Goal: Book appointment/travel/reservation

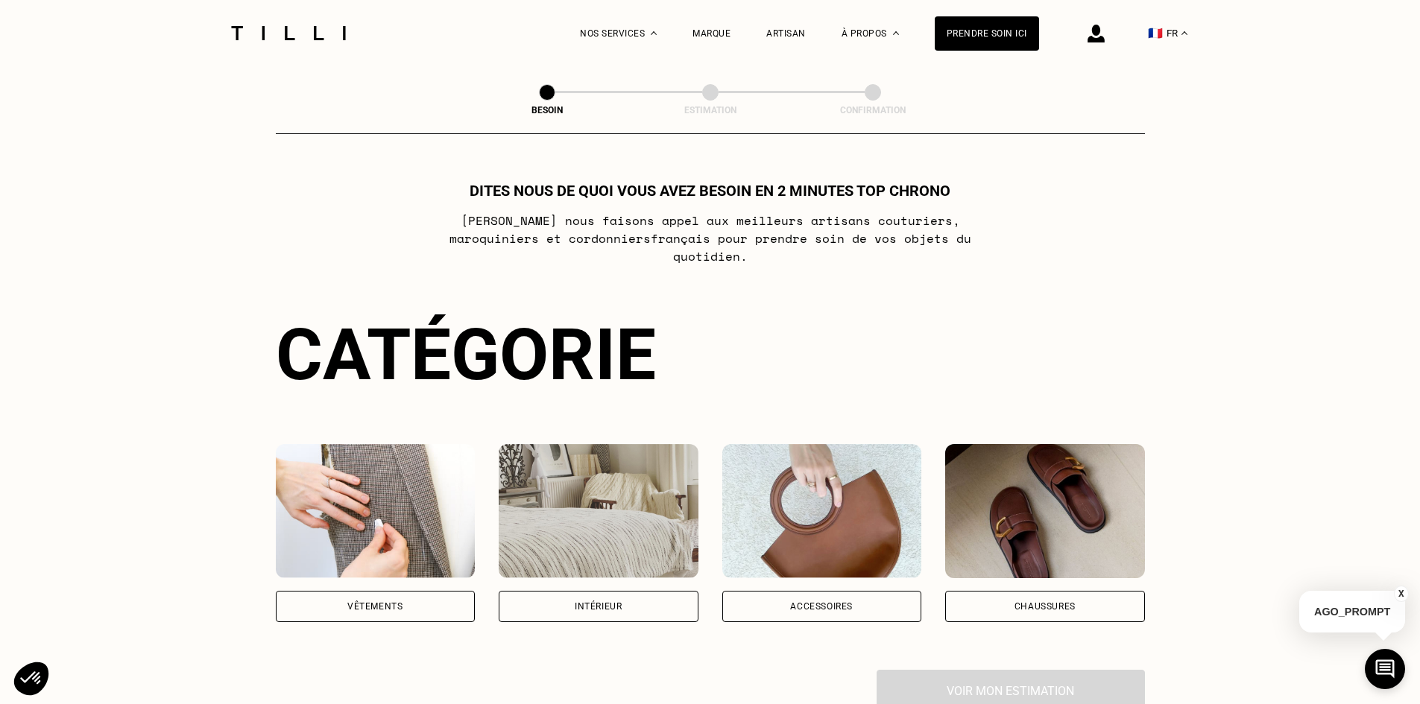
click at [400, 602] on div "Vêtements" at bounding box center [374, 606] width 55 height 9
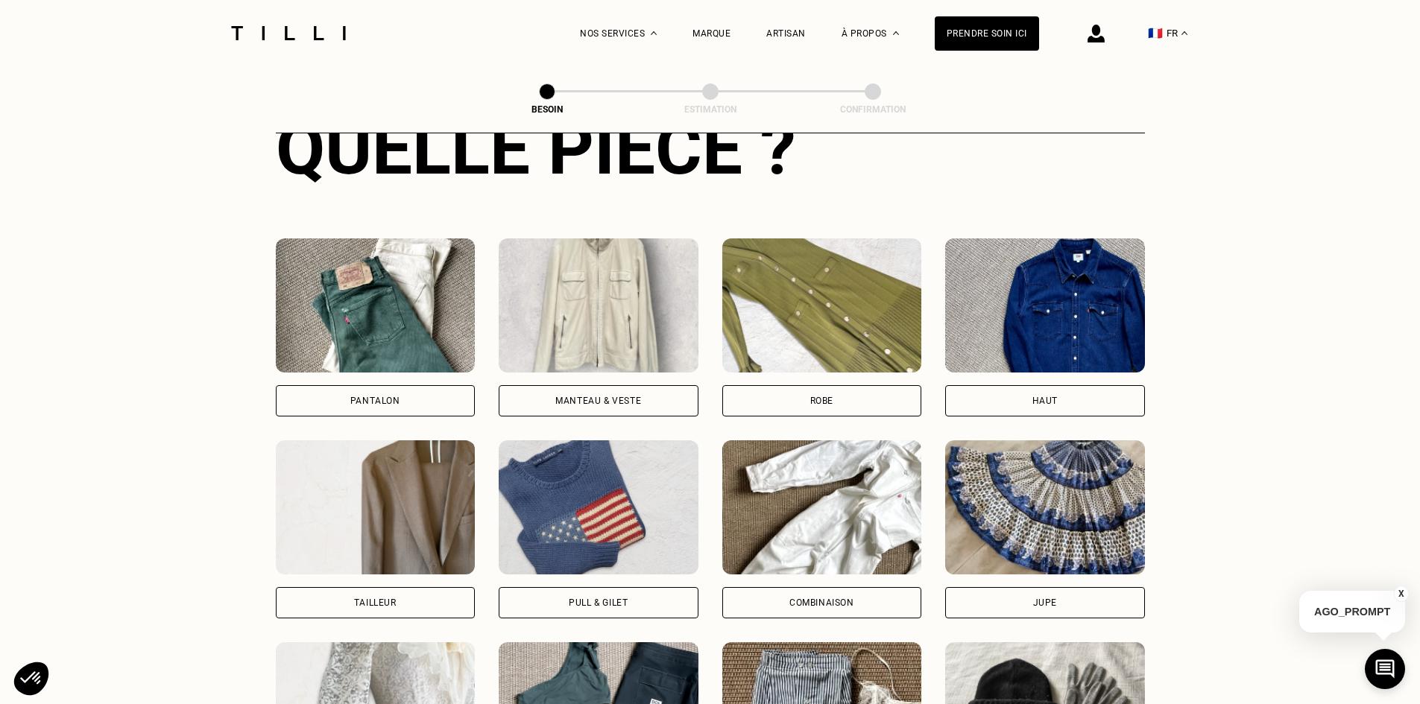
scroll to position [636, 0]
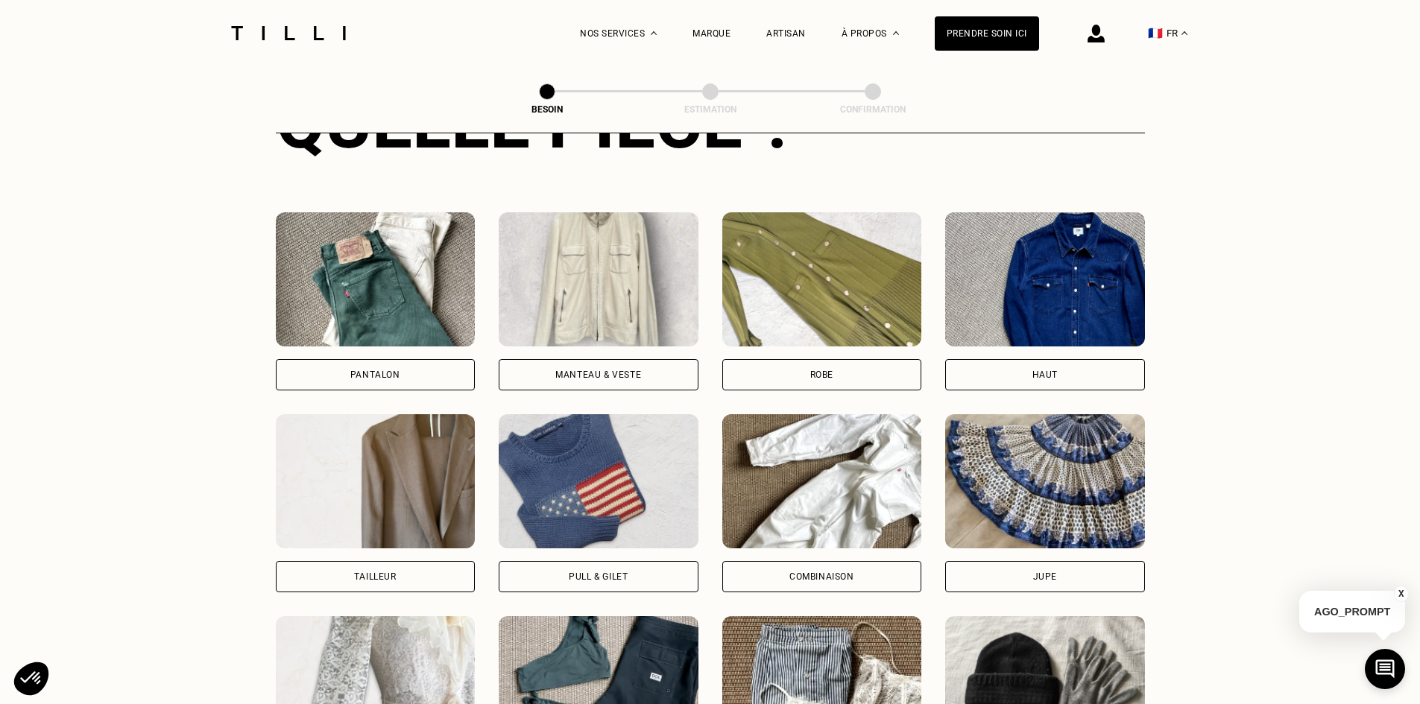
click at [1014, 561] on div "Jupe" at bounding box center [1045, 576] width 200 height 31
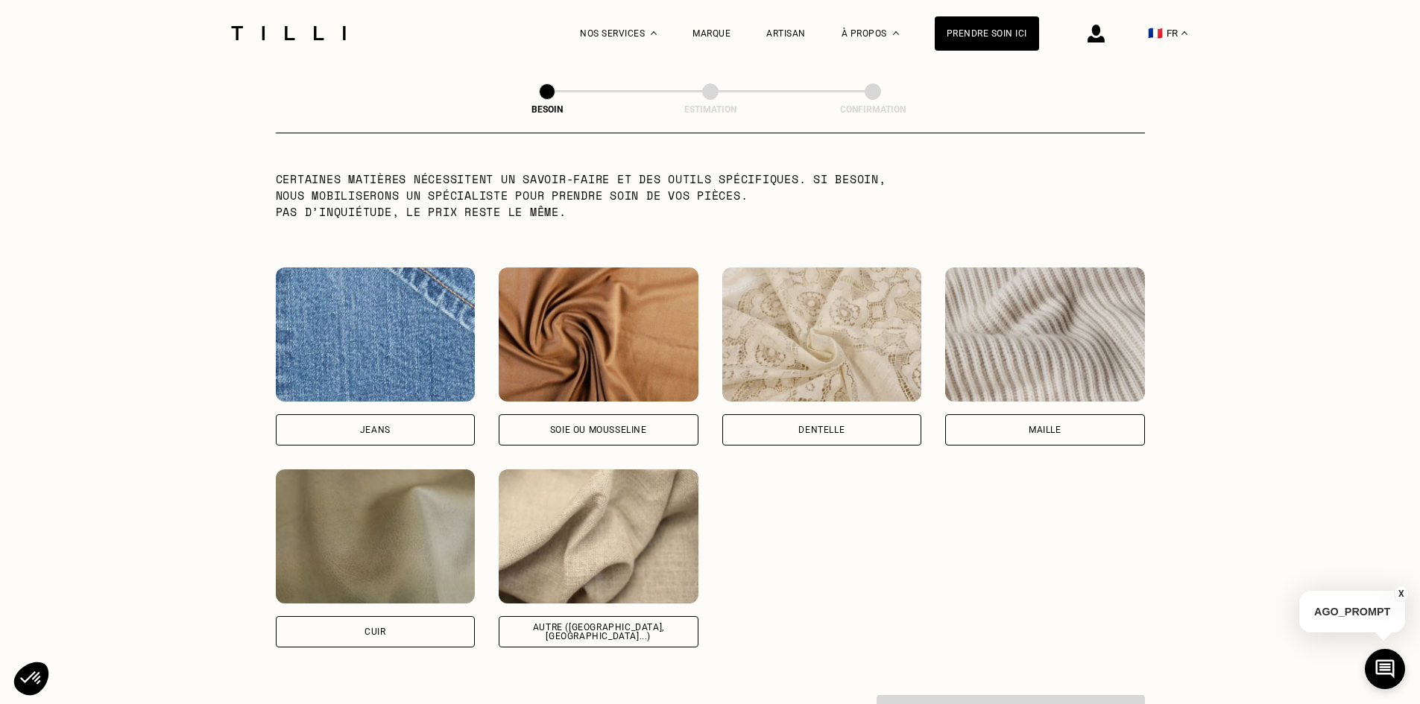
scroll to position [1522, 0]
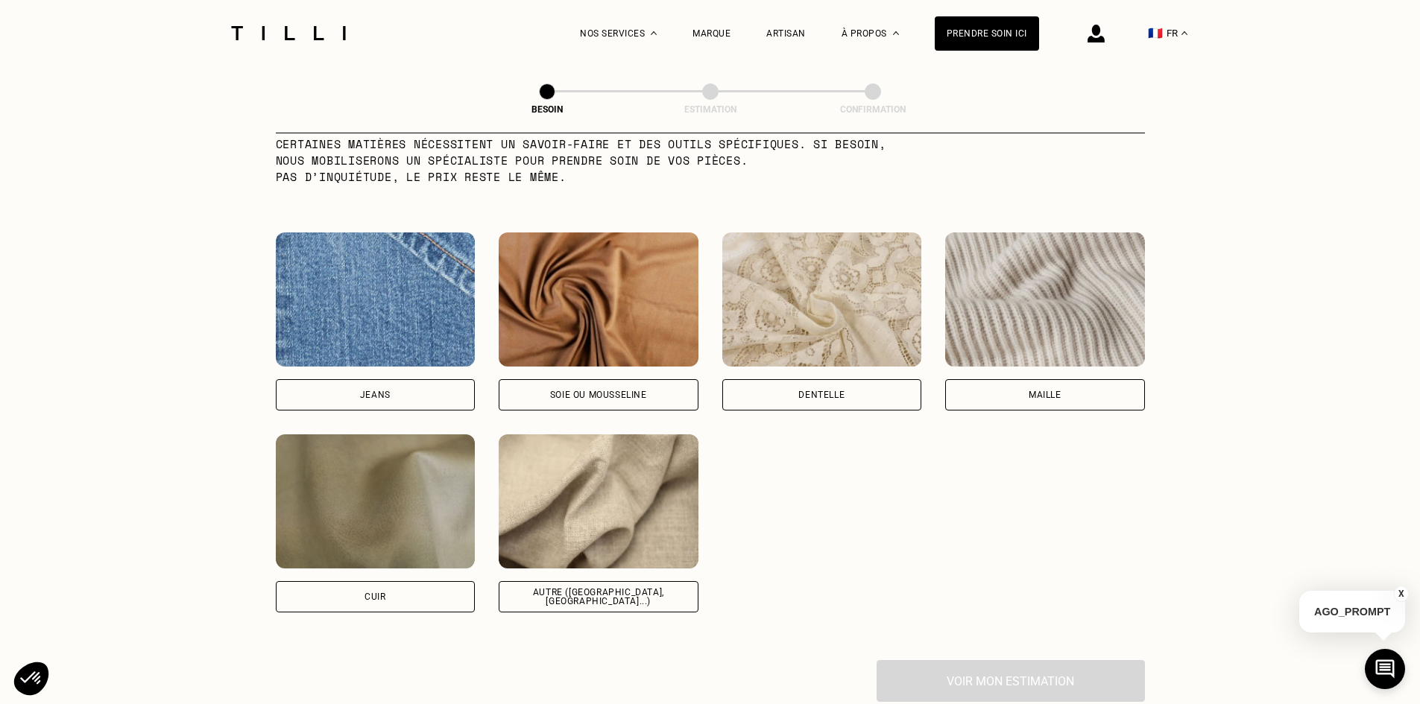
click at [578, 391] on div "Soie ou mousseline" at bounding box center [598, 395] width 97 height 9
select select "FR"
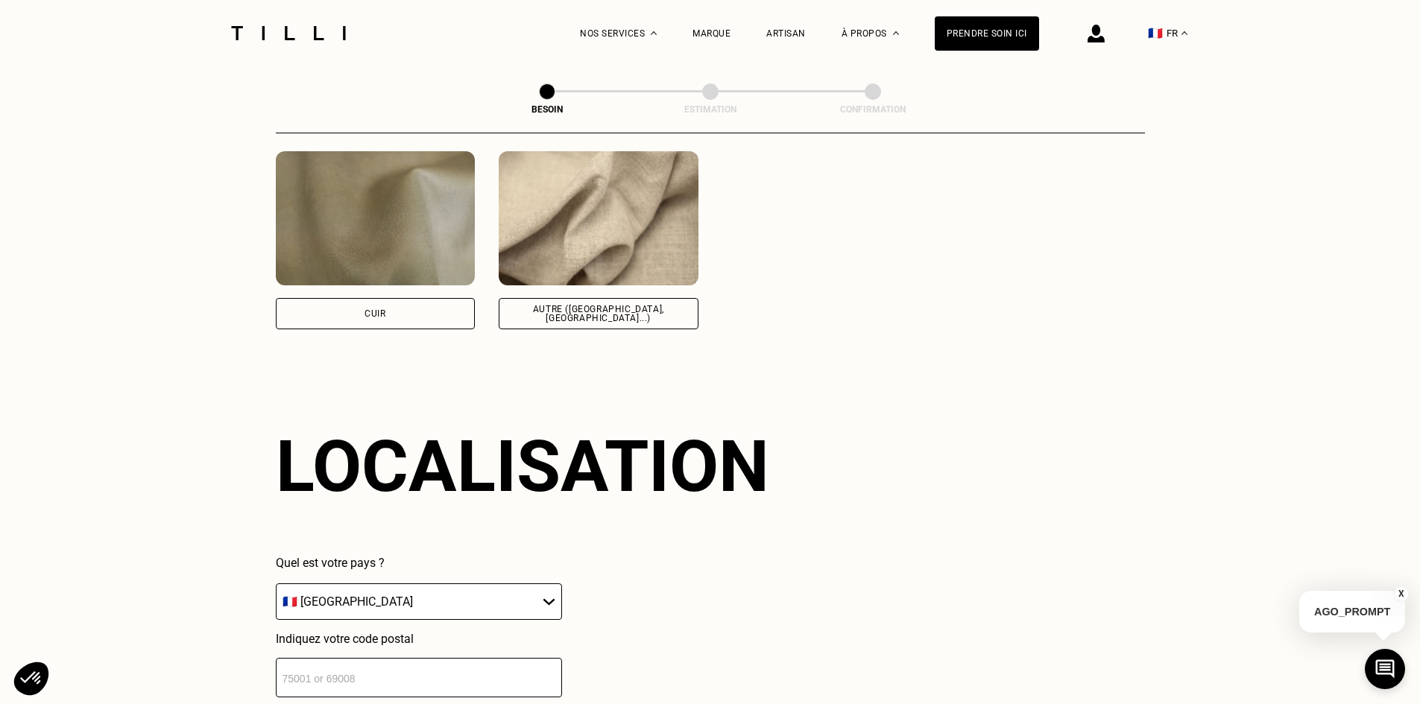
scroll to position [2004, 0]
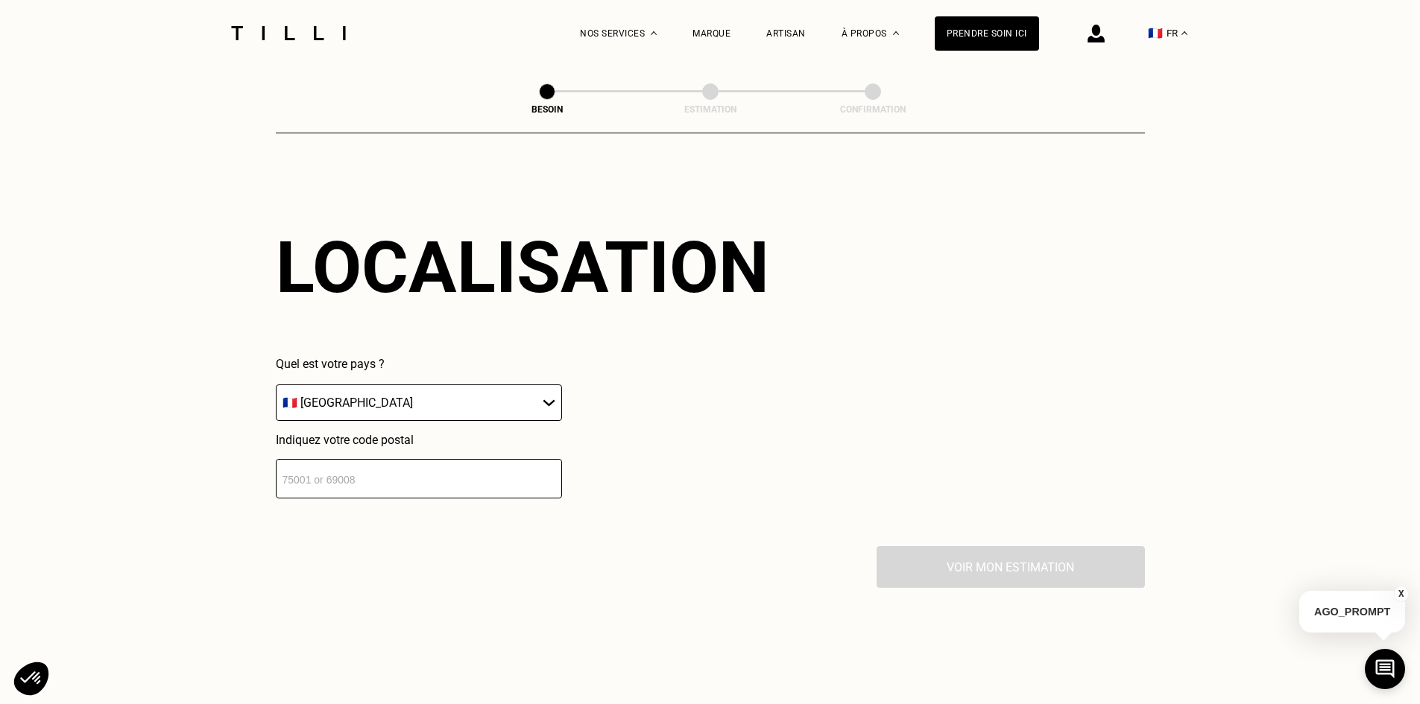
click at [484, 459] on input "number" at bounding box center [419, 478] width 286 height 39
type input "59000"
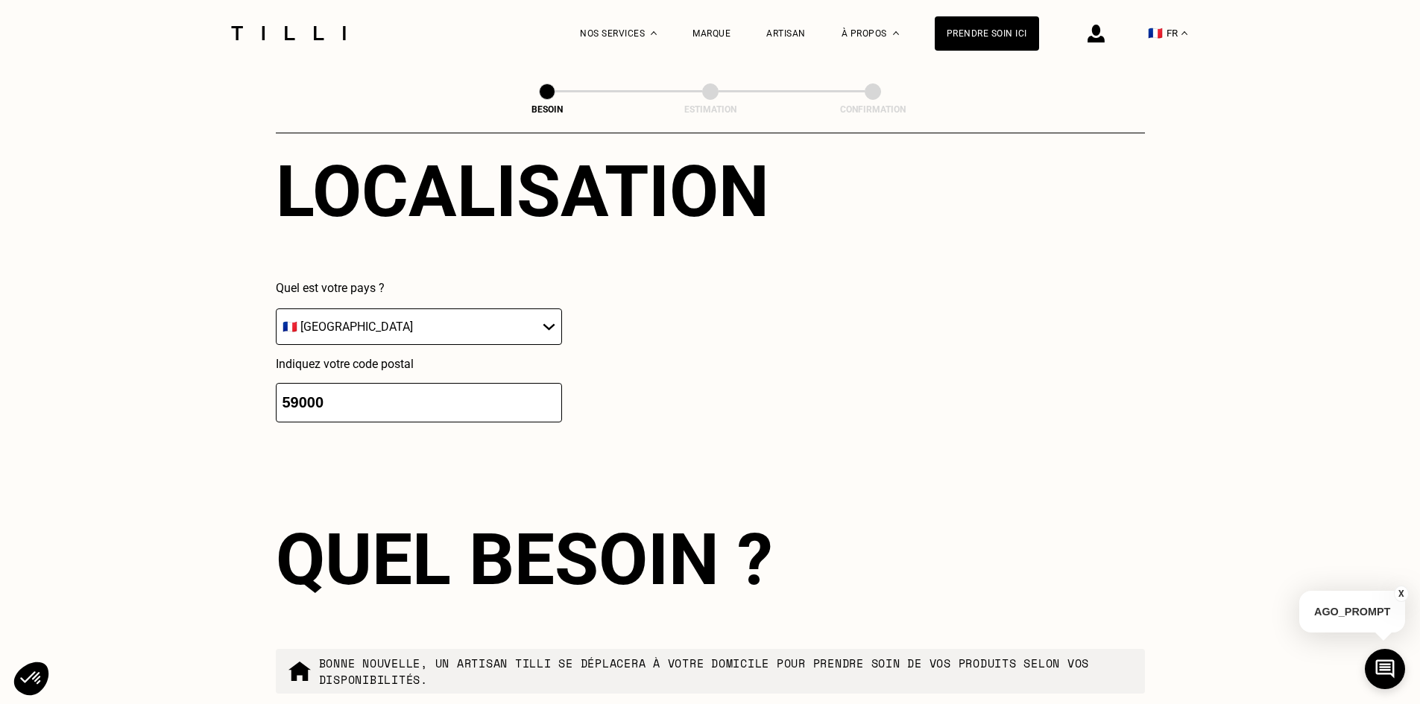
scroll to position [2374, 0]
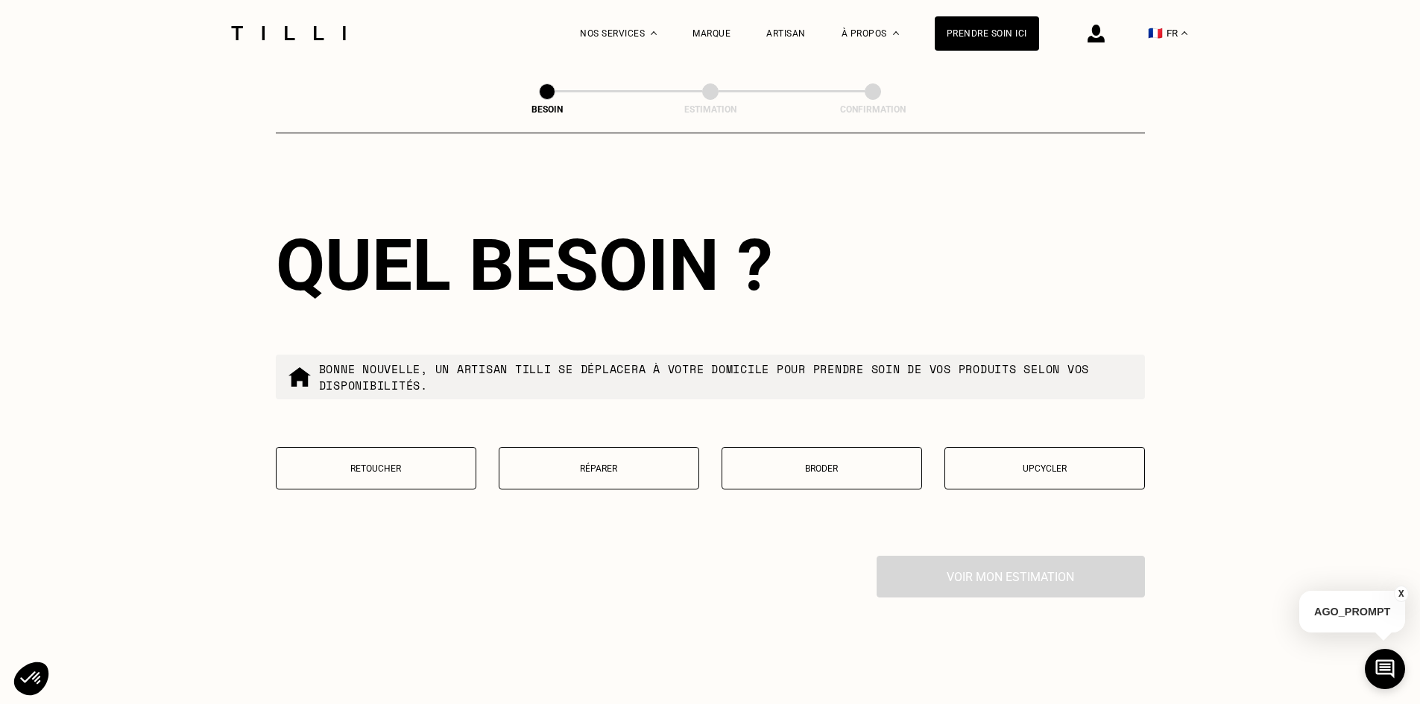
click at [824, 464] on p "Broder" at bounding box center [822, 469] width 184 height 10
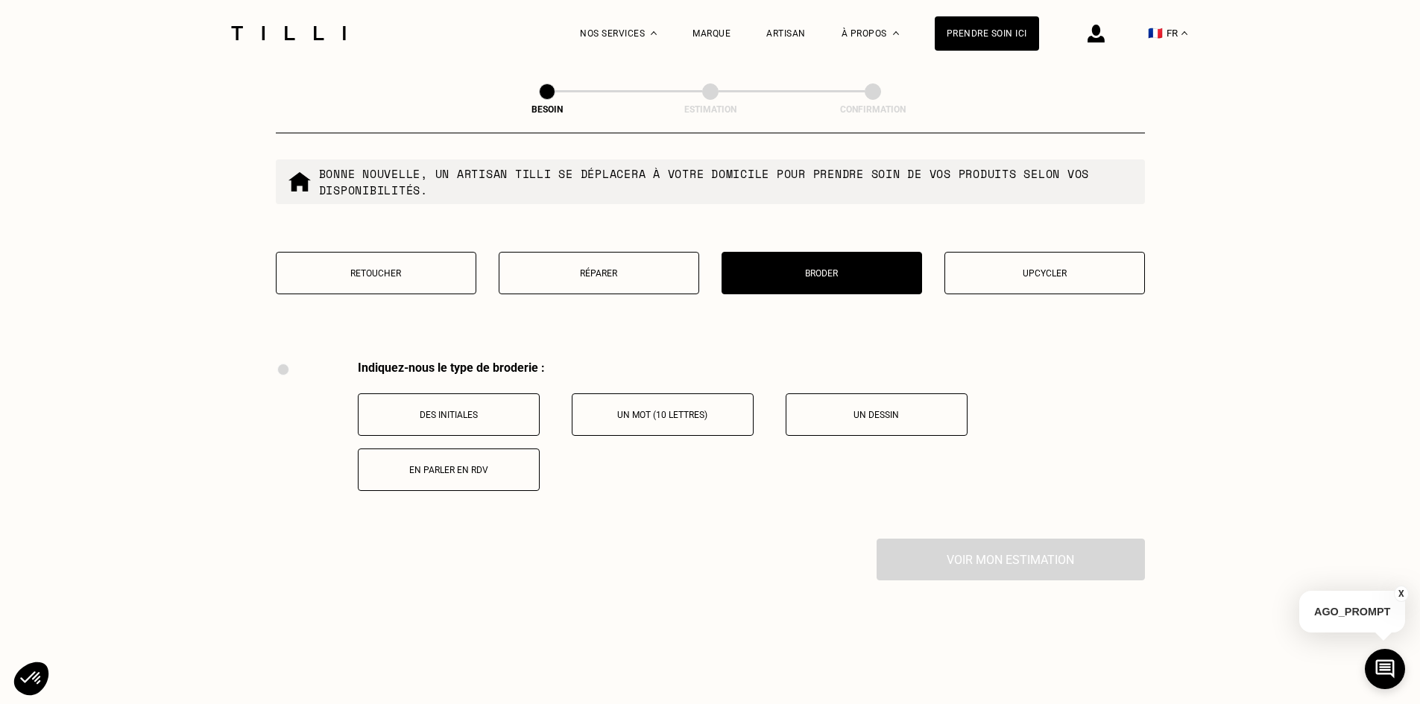
scroll to position [2533, 0]
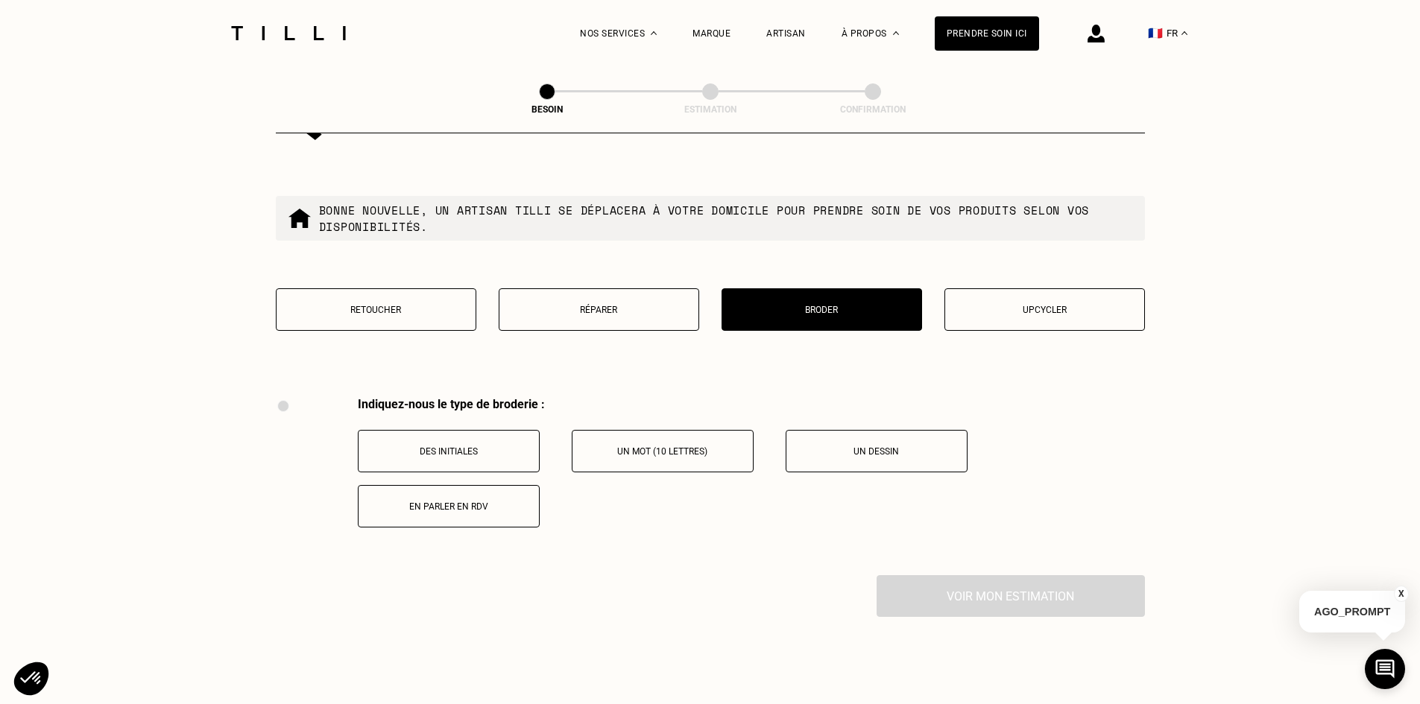
click at [1002, 297] on button "Upcycler" at bounding box center [1044, 309] width 200 height 42
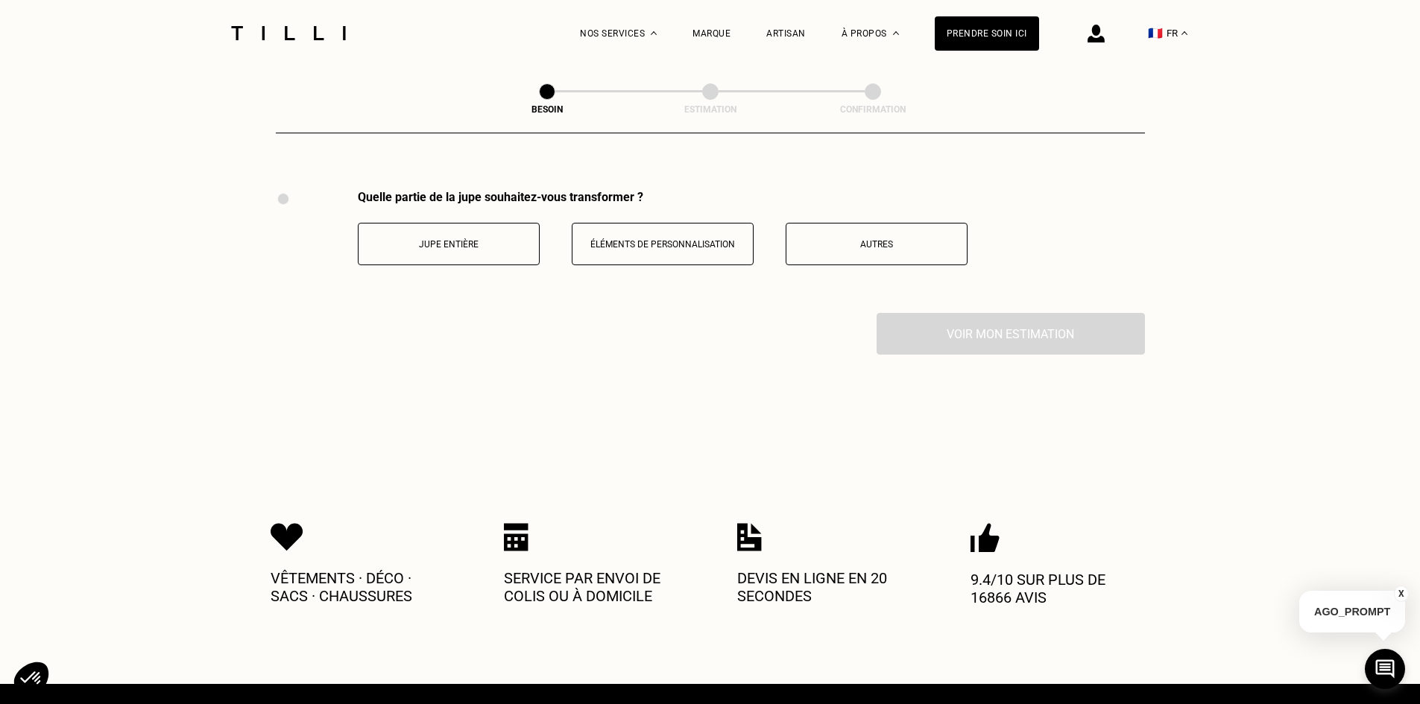
scroll to position [2757, 0]
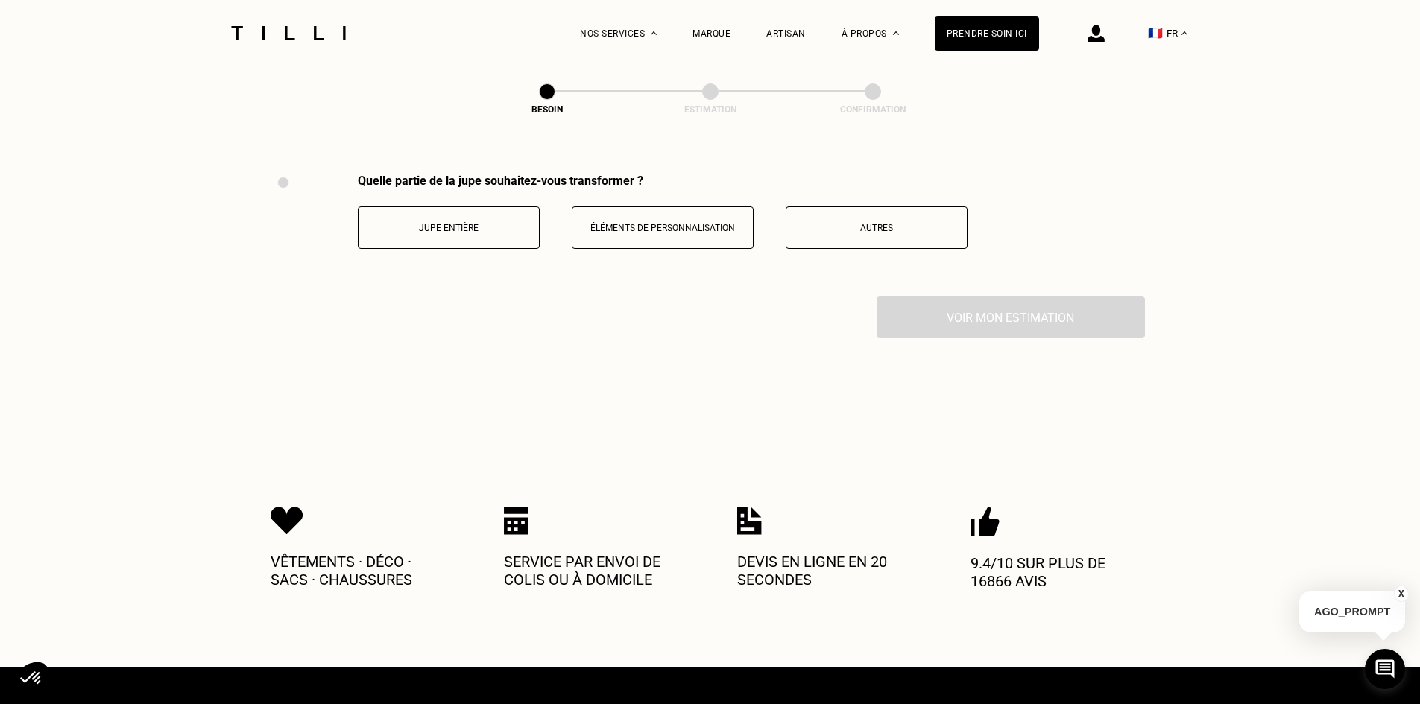
click at [531, 224] on p "Jupe entière" at bounding box center [448, 228] width 165 height 10
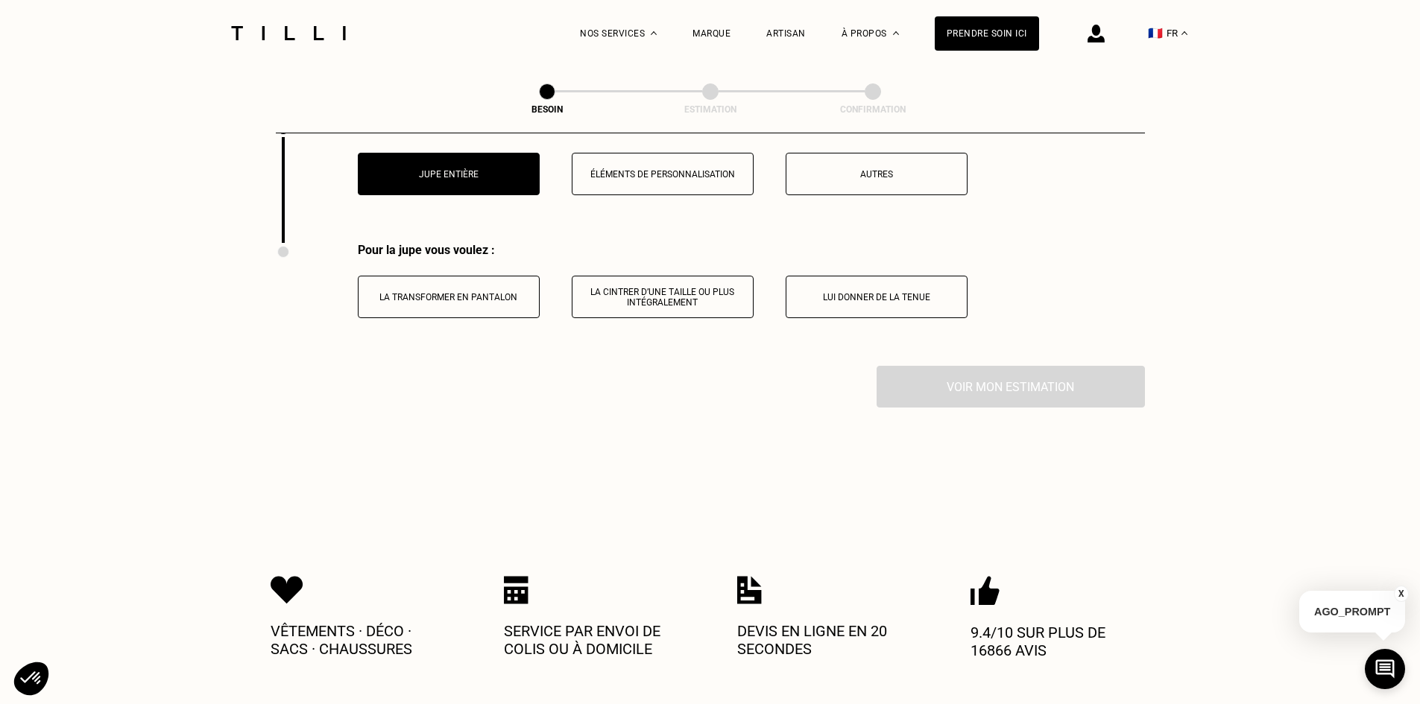
scroll to position [2906, 0]
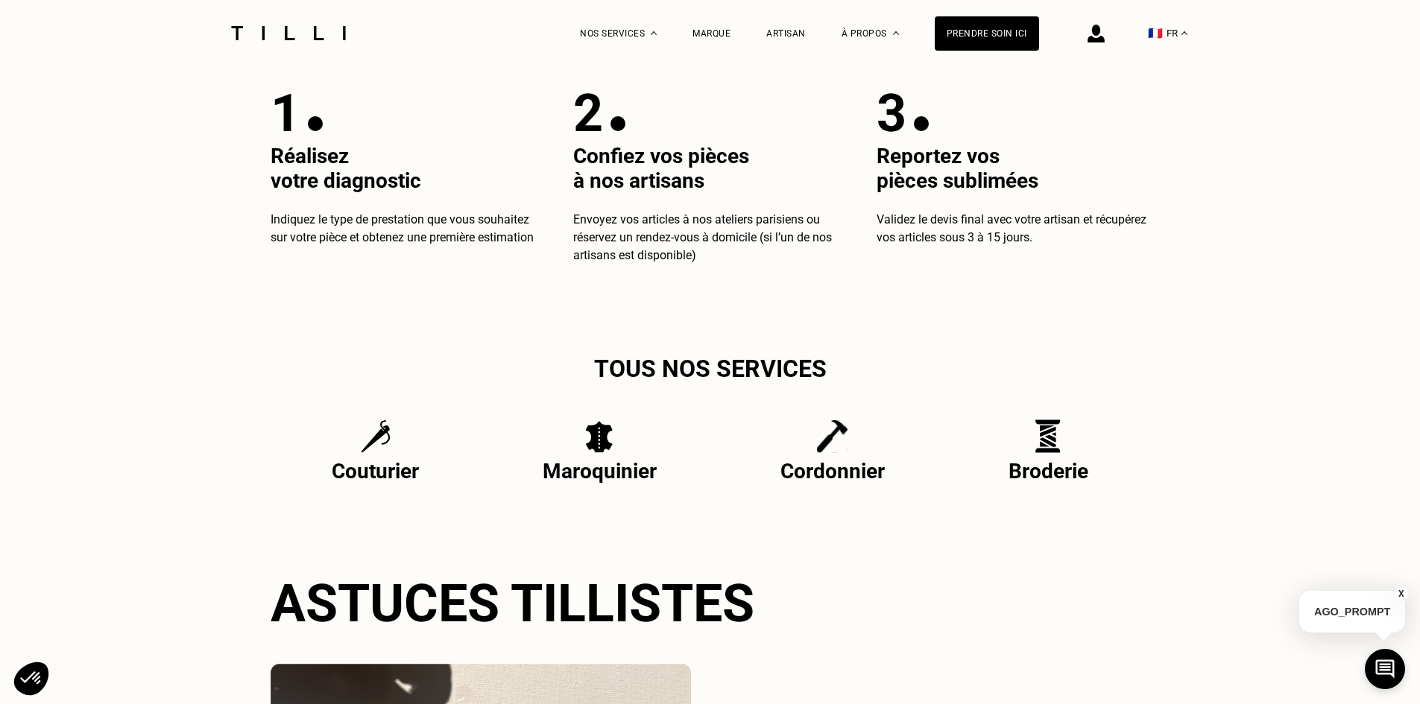
scroll to position [6108, 0]
